Goal: Information Seeking & Learning: Find specific fact

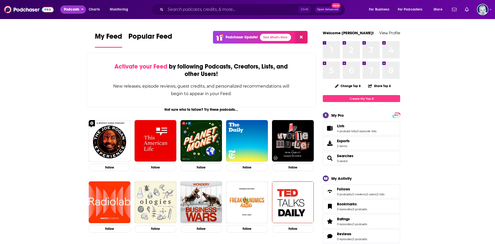
click at [74, 10] on span "Podcasts" at bounding box center [71, 9] width 15 height 7
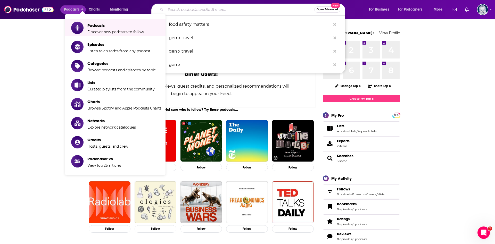
click at [224, 9] on input "Search podcasts, credits, & more..." at bounding box center [239, 9] width 149 height 8
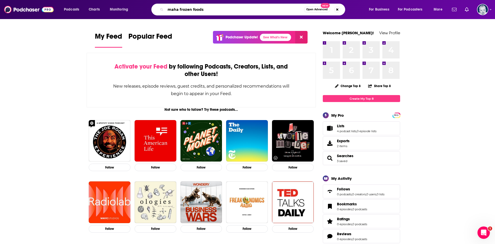
type input "maha frozen foods"
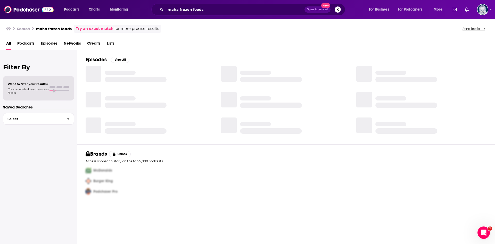
click at [55, 44] on span "Episodes" at bounding box center [49, 44] width 17 height 11
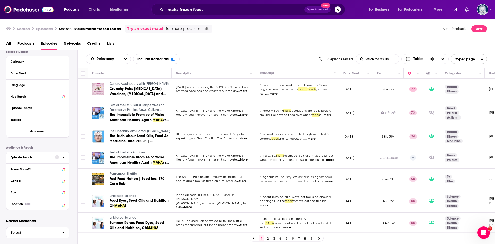
scroll to position [45, 0]
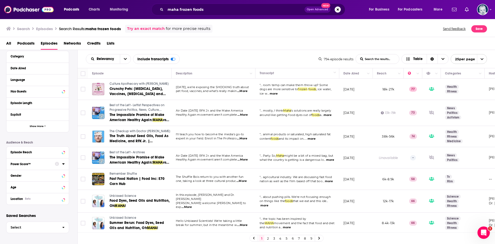
click at [28, 166] on button "Power Score™" at bounding box center [33, 163] width 44 height 6
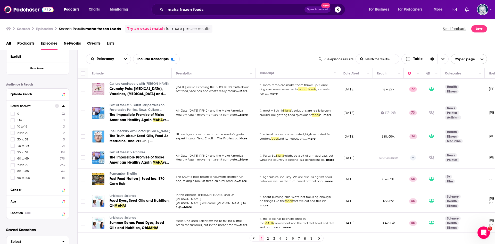
scroll to position [103, 0]
click at [11, 173] on label at bounding box center [13, 170] width 4 height 4
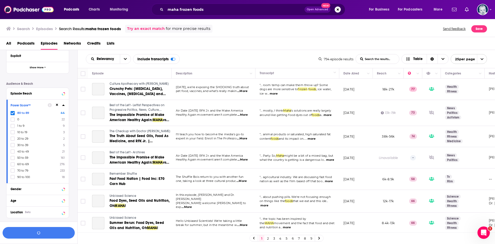
scroll to position [116, 0]
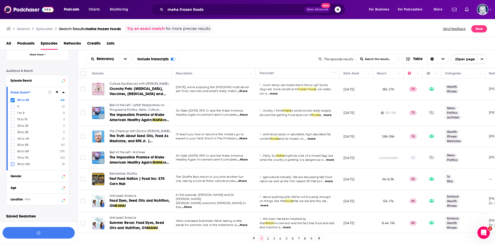
click at [13, 164] on icon at bounding box center [12, 164] width 3 height 3
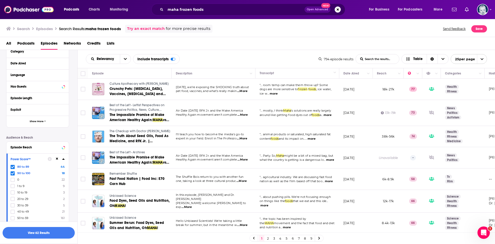
scroll to position [0, 0]
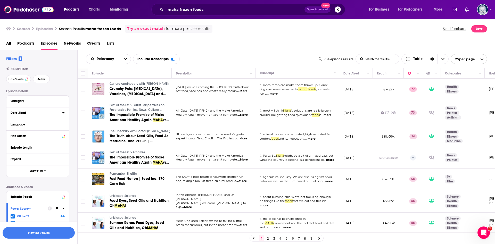
click at [20, 111] on button "Date Aired" at bounding box center [37, 112] width 52 height 6
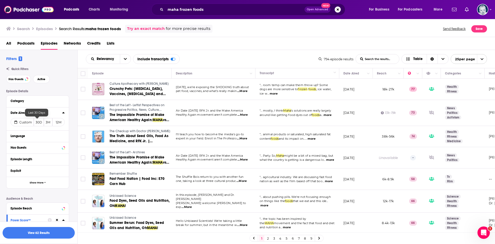
click at [37, 123] on button "30D" at bounding box center [39, 122] width 10 height 8
click at [36, 235] on button "View 4 Results" at bounding box center [39, 233] width 72 height 12
